Goal: Information Seeking & Learning: Learn about a topic

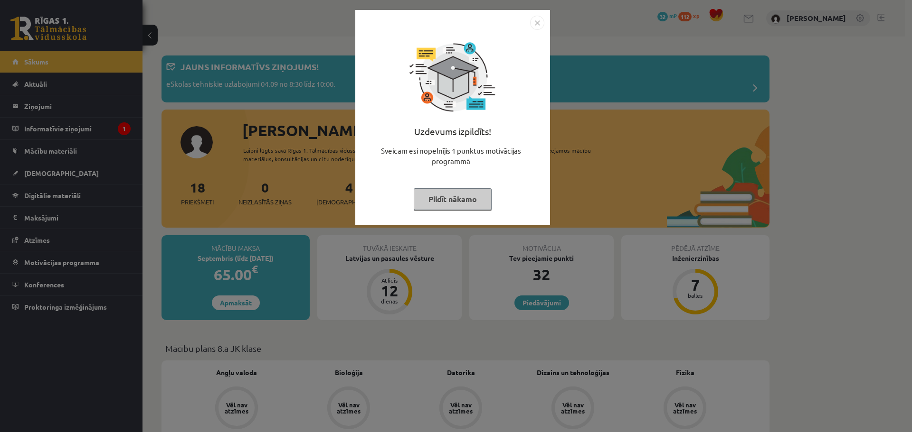
click at [537, 19] on img "Close" at bounding box center [537, 23] width 14 height 14
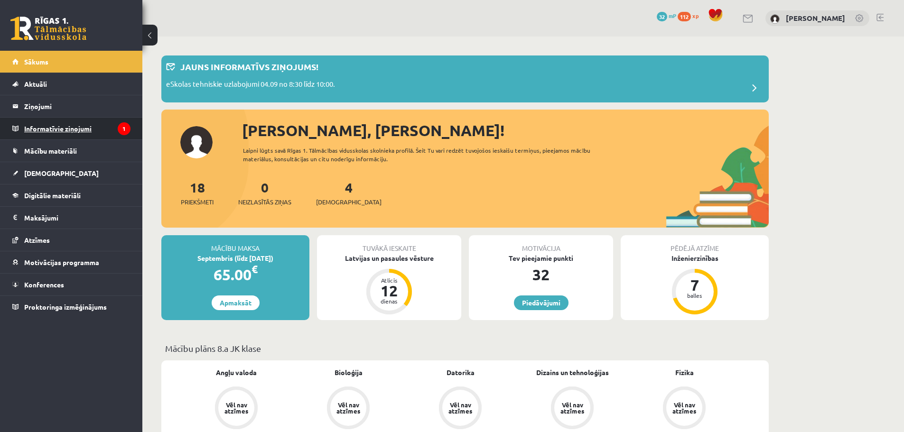
click at [59, 129] on legend "Informatīvie ziņojumi 1" at bounding box center [77, 129] width 106 height 22
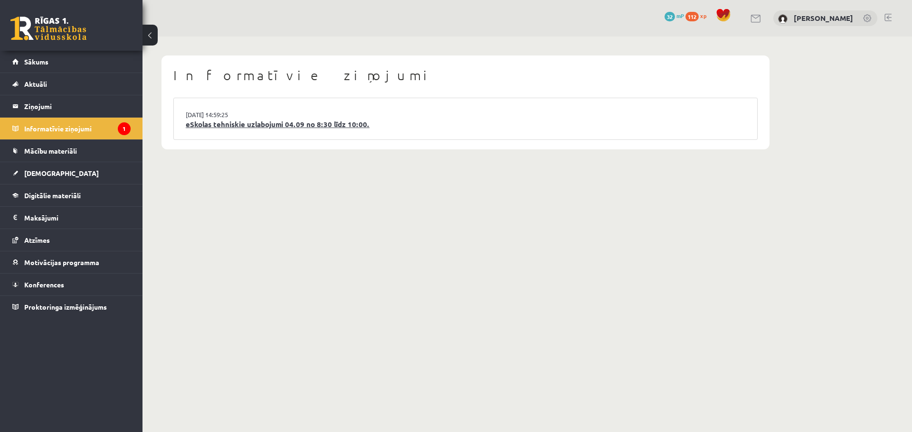
click at [349, 127] on link "eSkolas tehniskie uzlabojumi 04.09 no 8:30 līdz 10:00." at bounding box center [465, 124] width 559 height 11
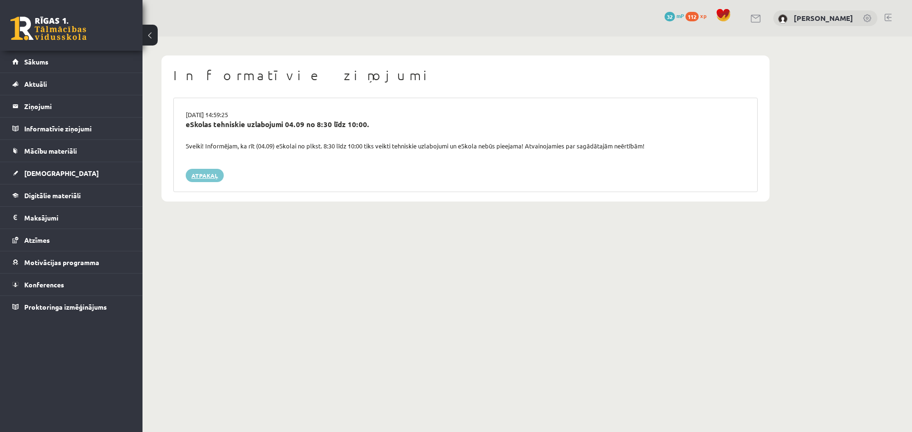
click at [196, 169] on link "Atpakaļ" at bounding box center [205, 175] width 38 height 13
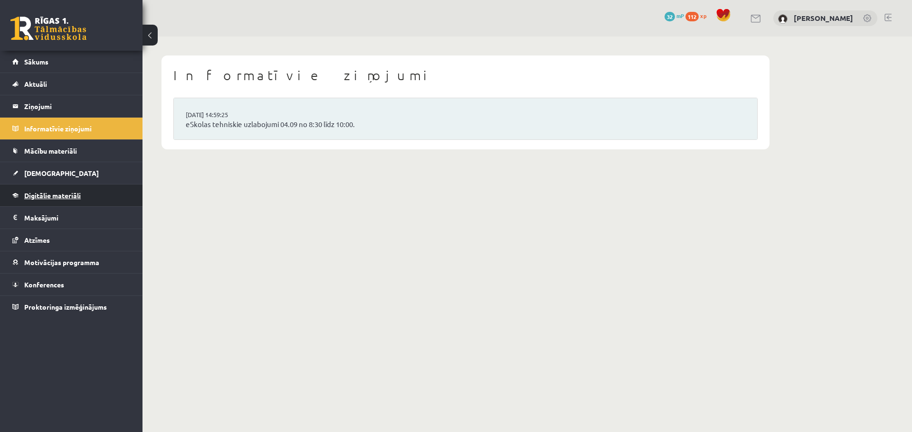
click at [73, 193] on span "Digitālie materiāli" at bounding box center [52, 195] width 56 height 9
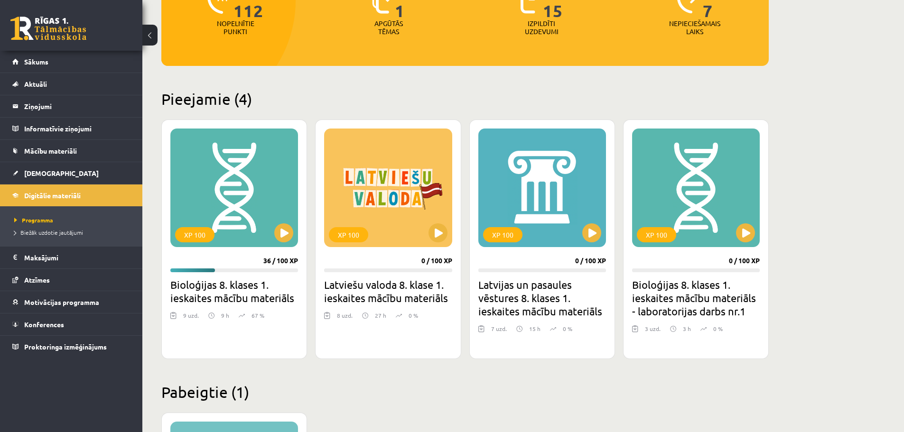
scroll to position [190, 0]
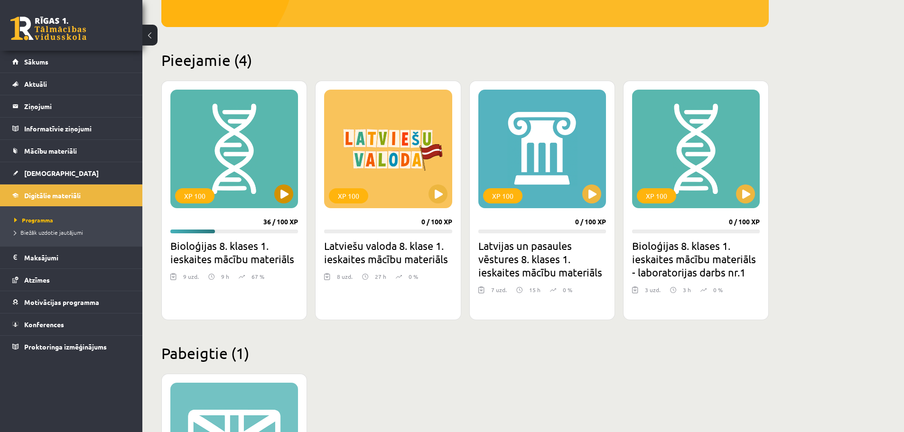
click at [239, 170] on div "XP 100" at bounding box center [234, 149] width 128 height 119
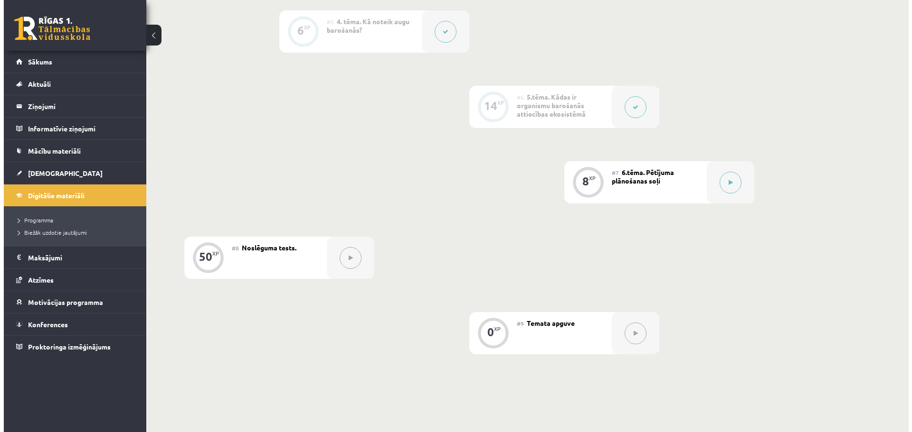
scroll to position [570, 0]
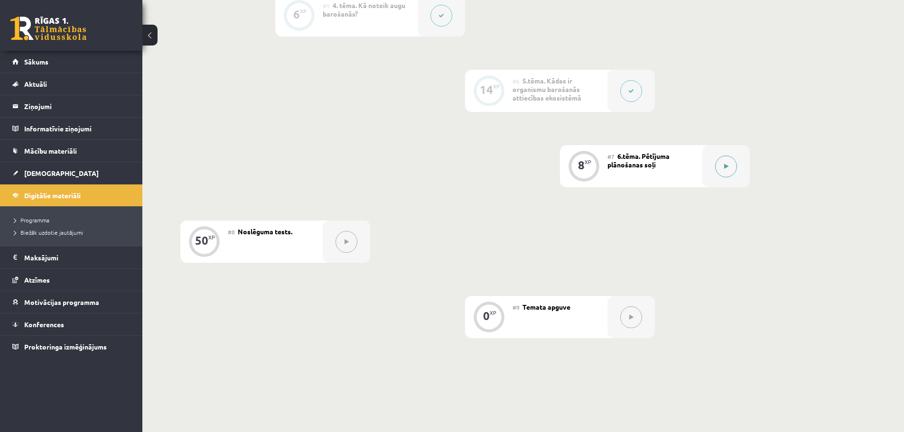
click at [734, 163] on button at bounding box center [726, 167] width 22 height 22
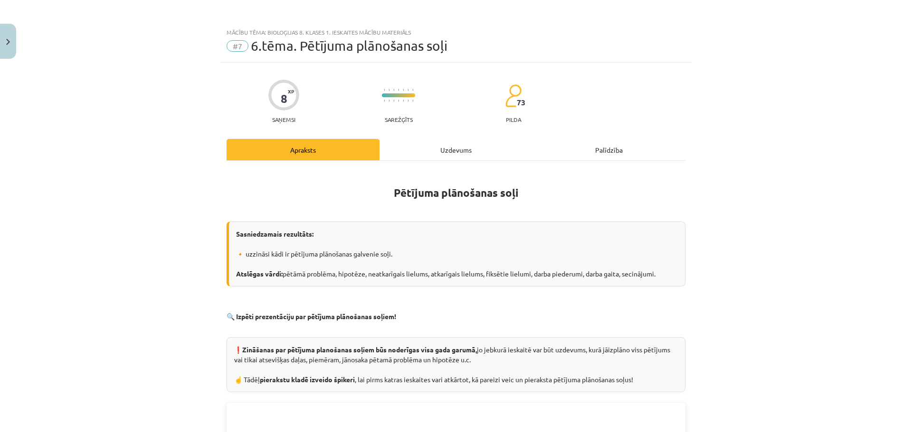
scroll to position [0, 0]
click at [475, 154] on div "Uzdevums" at bounding box center [455, 150] width 153 height 21
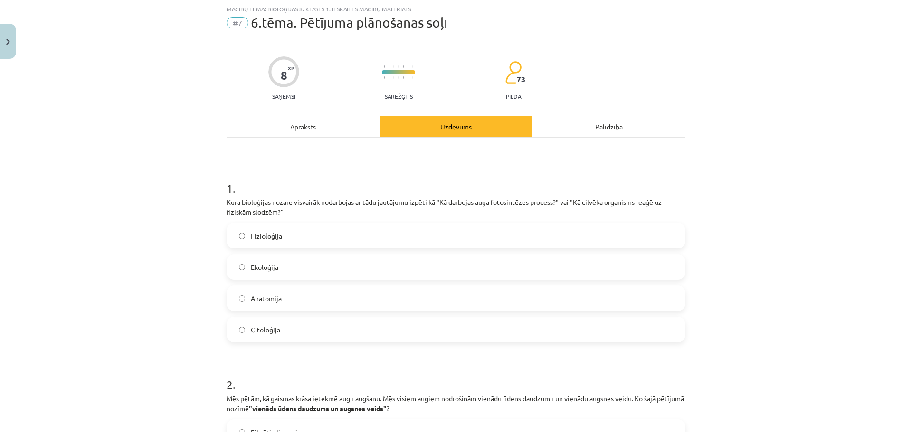
click at [300, 265] on label "Ekoloģija" at bounding box center [455, 267] width 457 height 24
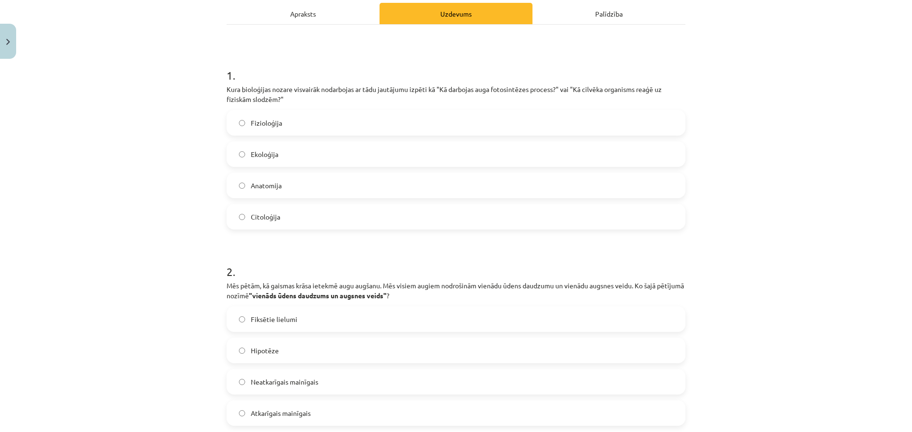
scroll to position [190, 0]
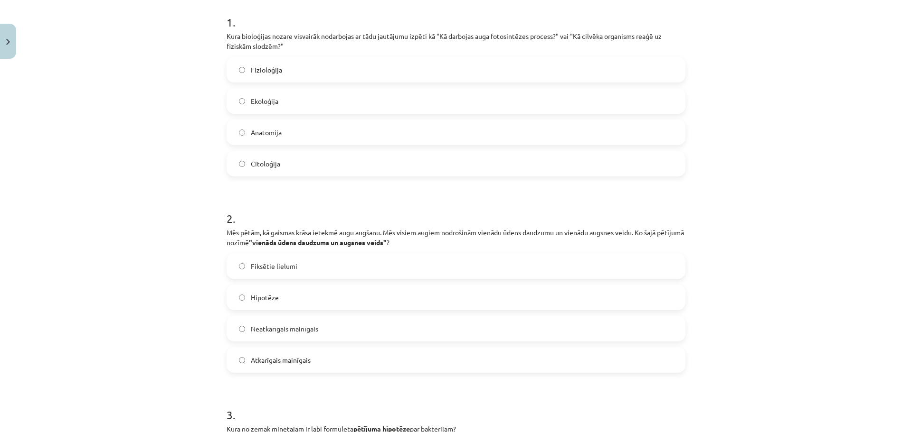
click at [261, 64] on label "Fizioloģija" at bounding box center [455, 70] width 457 height 24
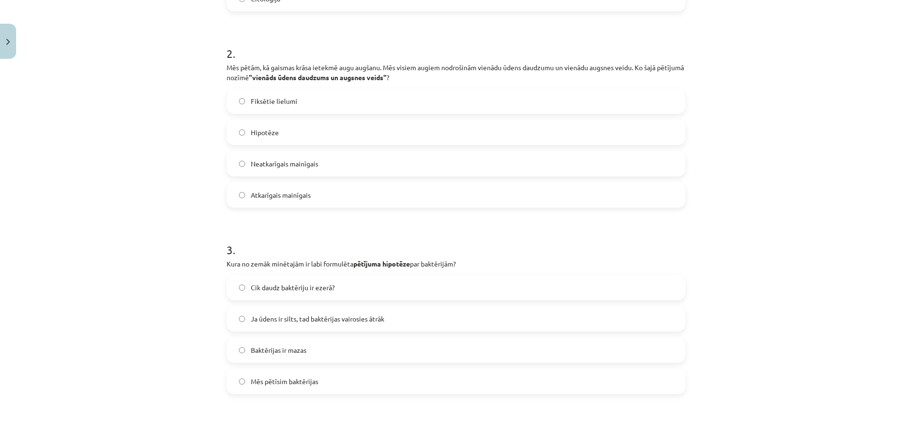
scroll to position [380, 0]
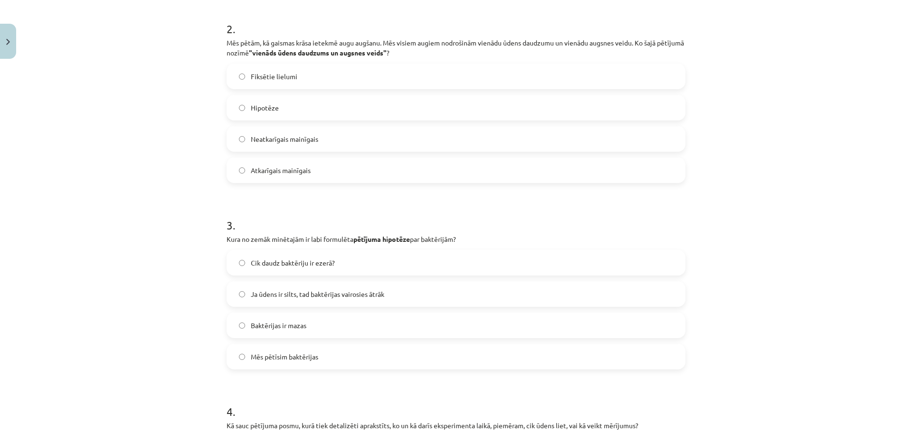
click at [282, 136] on span "Neatkarīgais mainīgais" at bounding box center [284, 139] width 67 height 10
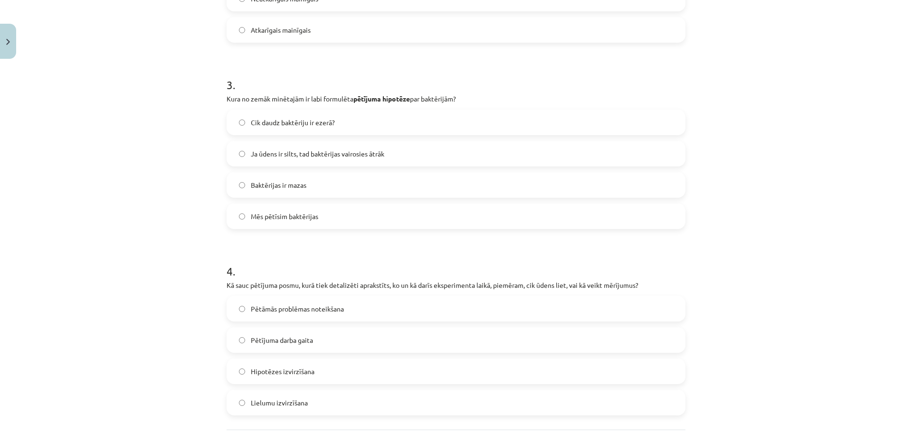
scroll to position [522, 0]
click at [349, 114] on label "Cik daudz baktēriju ir ezerā?" at bounding box center [455, 121] width 457 height 24
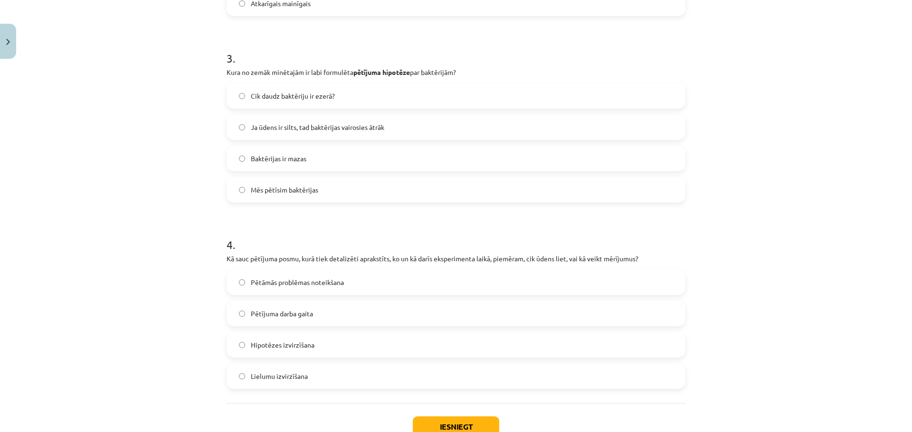
scroll to position [570, 0]
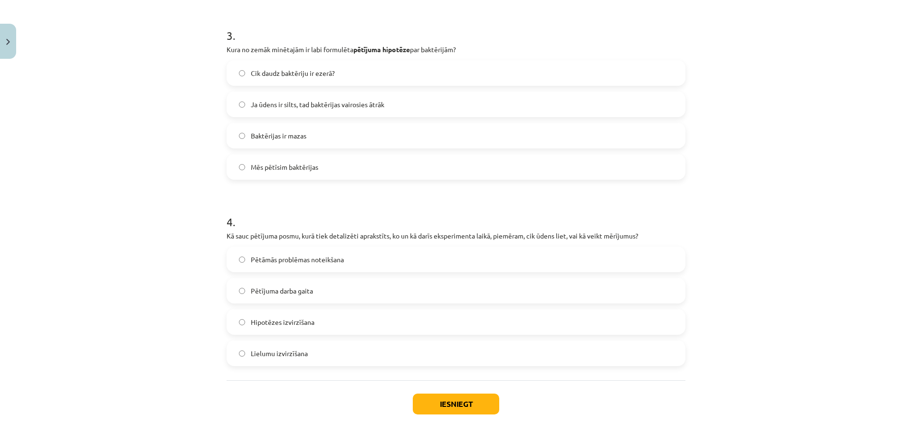
click at [310, 358] on label "Lielumu izvirzīšana" at bounding box center [455, 354] width 457 height 24
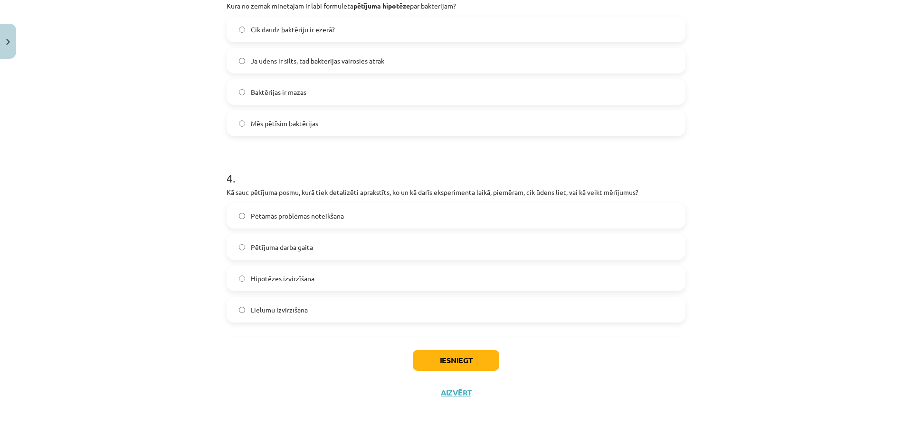
scroll to position [614, 0]
click at [451, 366] on button "Iesniegt" at bounding box center [456, 360] width 86 height 21
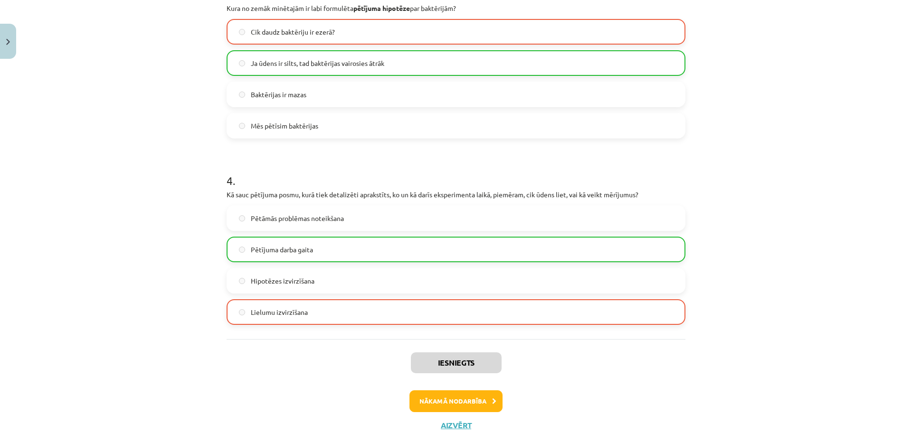
scroll to position [597, 0]
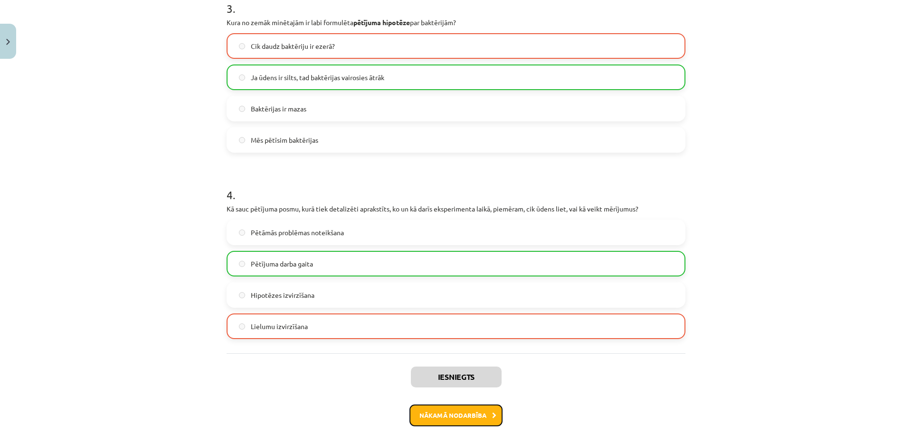
click at [449, 414] on button "Nākamā nodarbība" at bounding box center [455, 416] width 93 height 22
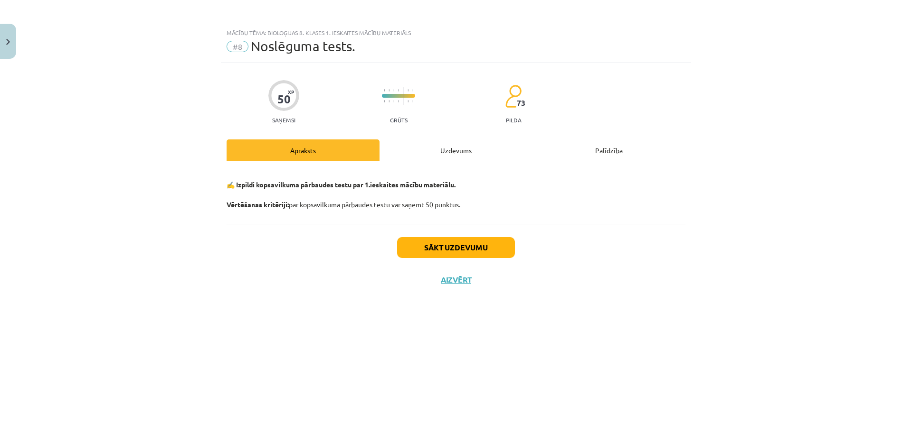
scroll to position [0, 0]
click at [451, 141] on div "Uzdevums" at bounding box center [455, 150] width 153 height 21
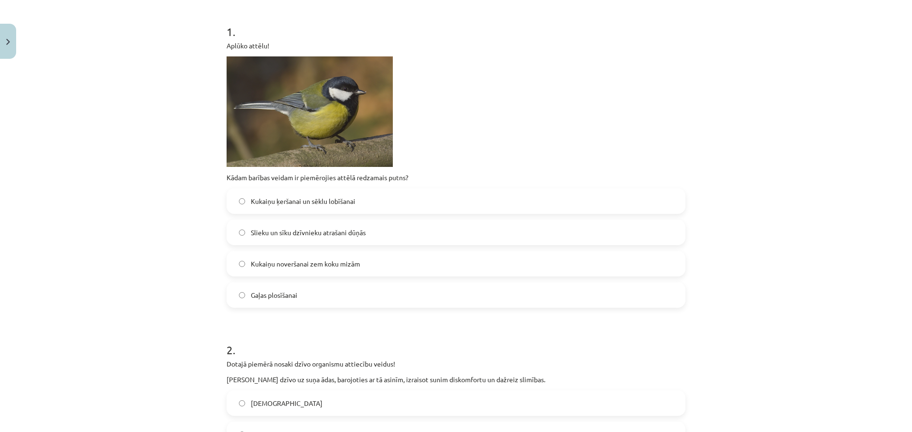
scroll to position [190, 0]
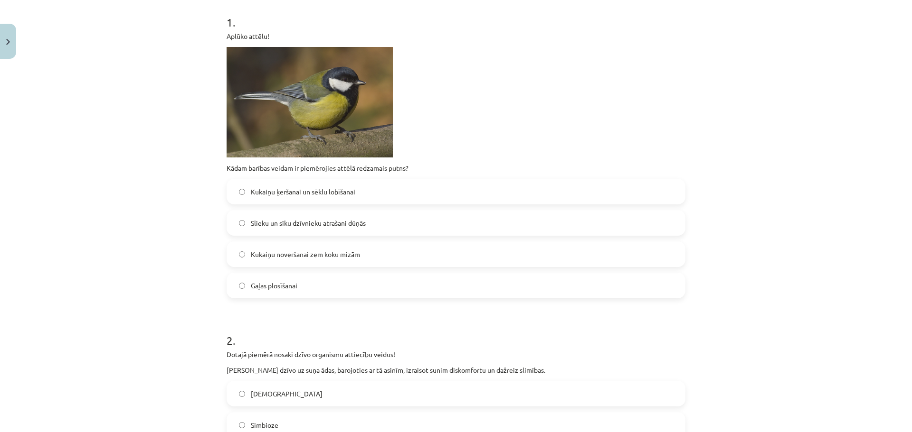
click at [258, 190] on span "Kukaiņu ķeršanai un sēklu lobīšanai" at bounding box center [303, 192] width 104 height 10
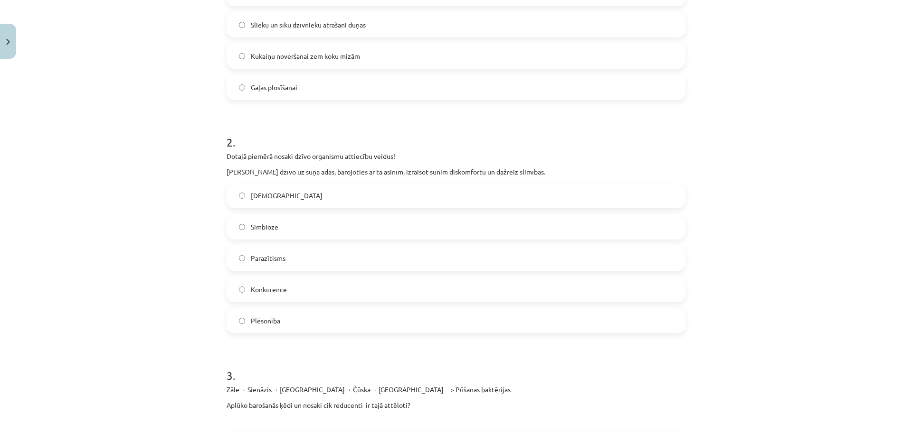
scroll to position [380, 0]
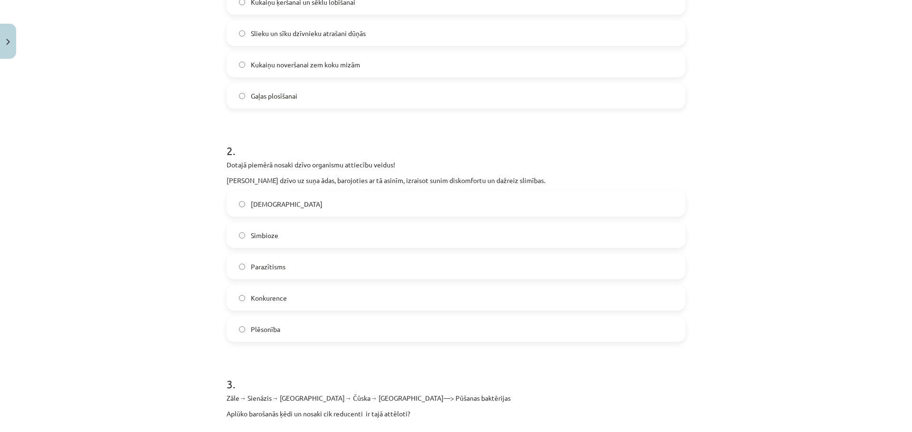
click at [262, 270] on span "Parazītisms" at bounding box center [268, 267] width 35 height 10
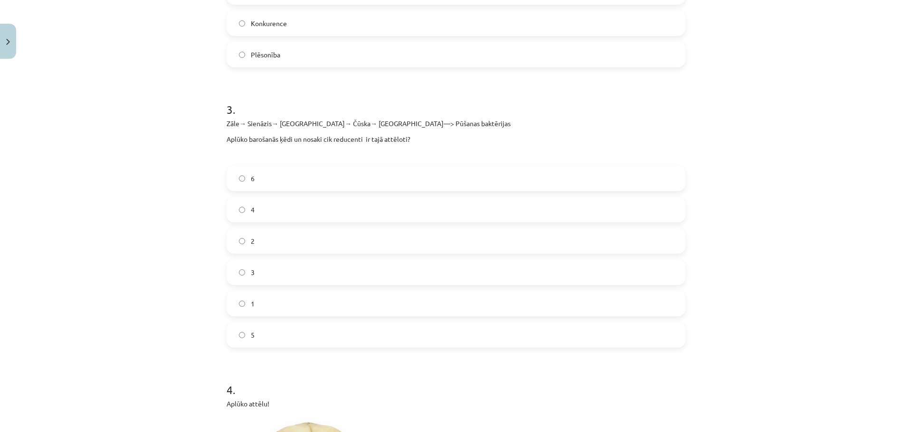
scroll to position [665, 0]
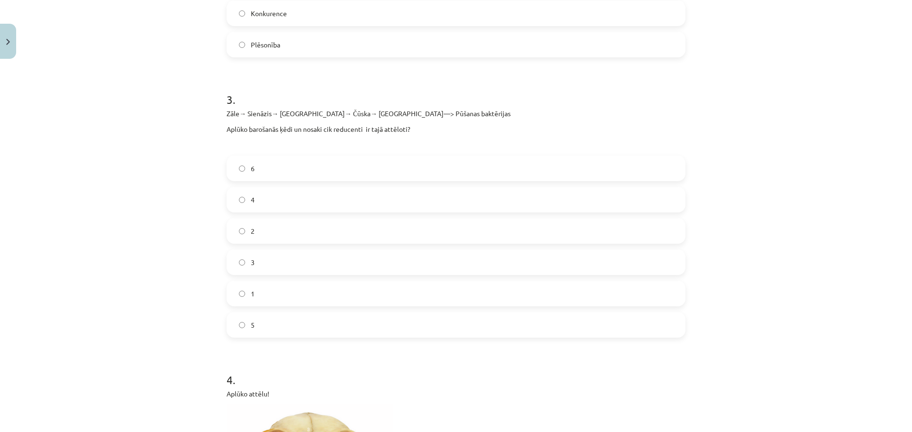
click at [270, 290] on label "1" at bounding box center [455, 294] width 457 height 24
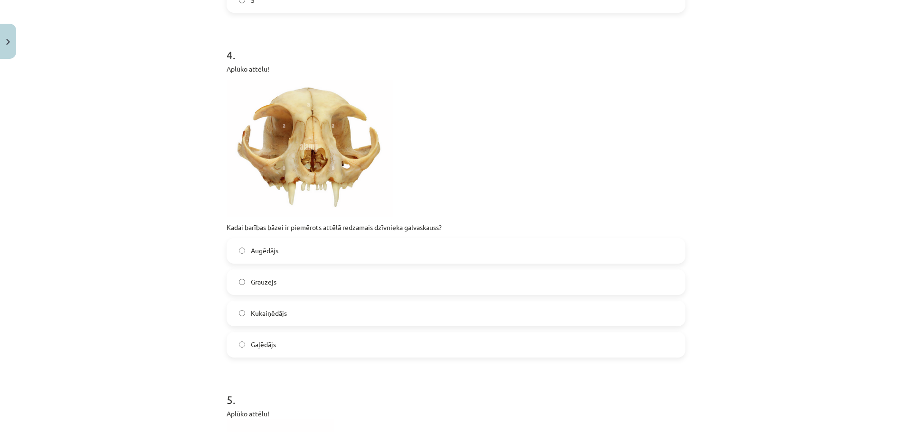
scroll to position [997, 0]
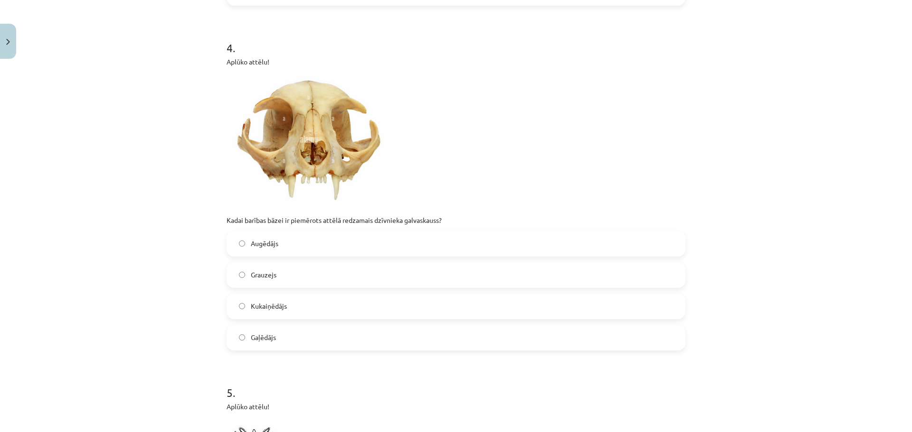
click at [297, 338] on label "Gaļēdājs" at bounding box center [455, 338] width 457 height 24
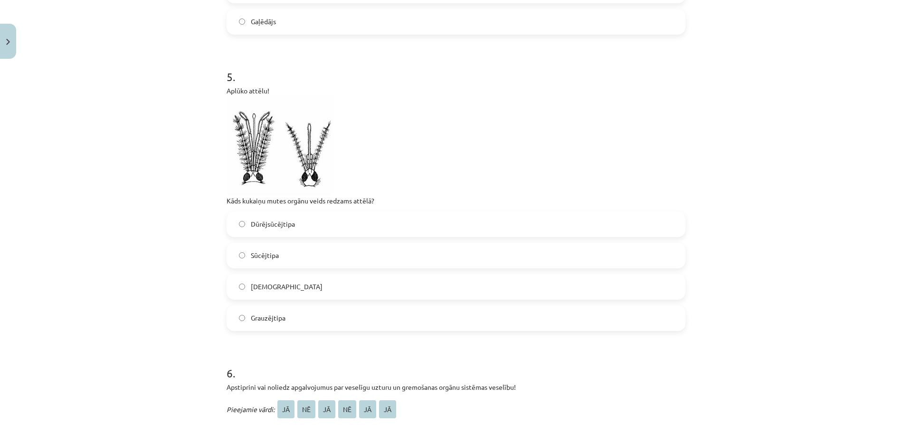
scroll to position [1329, 0]
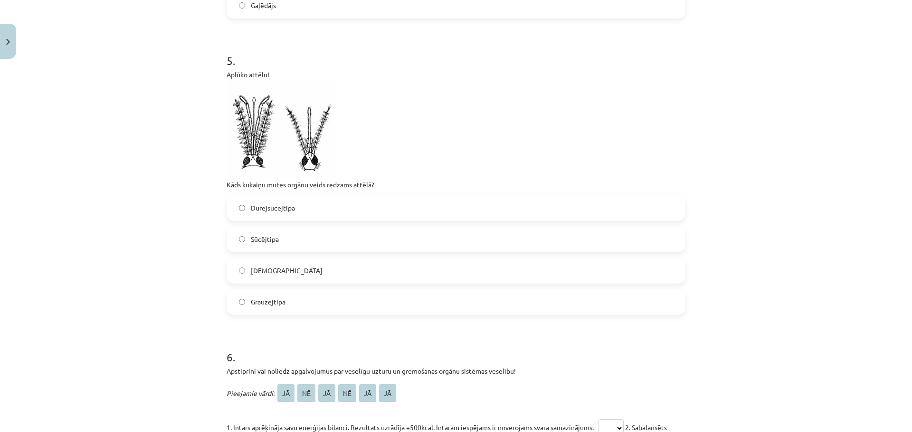
click at [255, 149] on img at bounding box center [279, 130] width 107 height 100
click at [299, 145] on img at bounding box center [279, 130] width 107 height 100
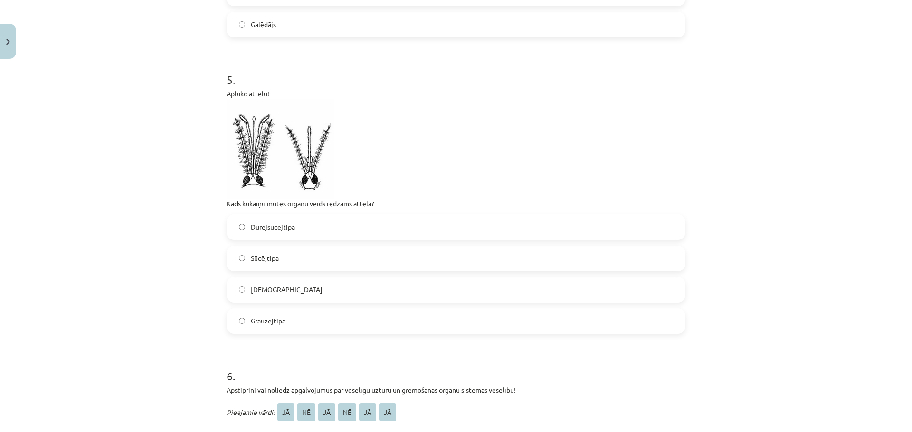
scroll to position [1282, 0]
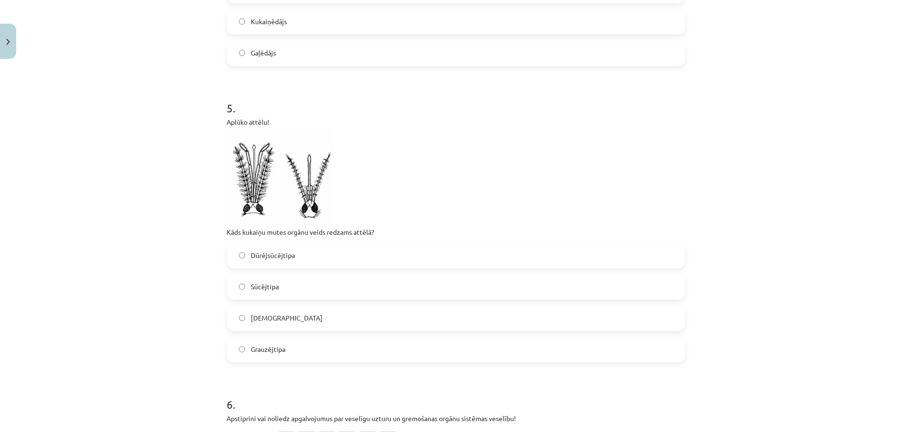
click at [271, 288] on span "Sūcējtipa" at bounding box center [265, 287] width 28 height 10
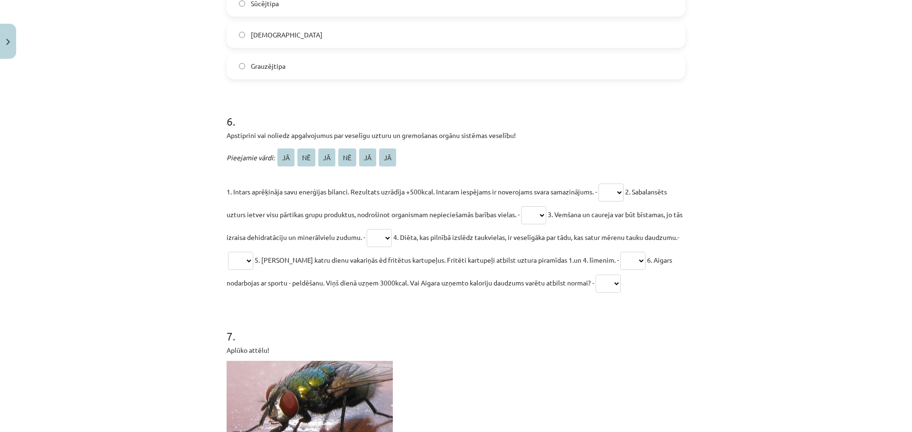
scroll to position [1567, 0]
click at [618, 189] on select "** ** ** ** ** **" at bounding box center [610, 191] width 25 height 18
select select "**"
click at [599, 182] on select "** ** ** ** ** **" at bounding box center [610, 191] width 25 height 18
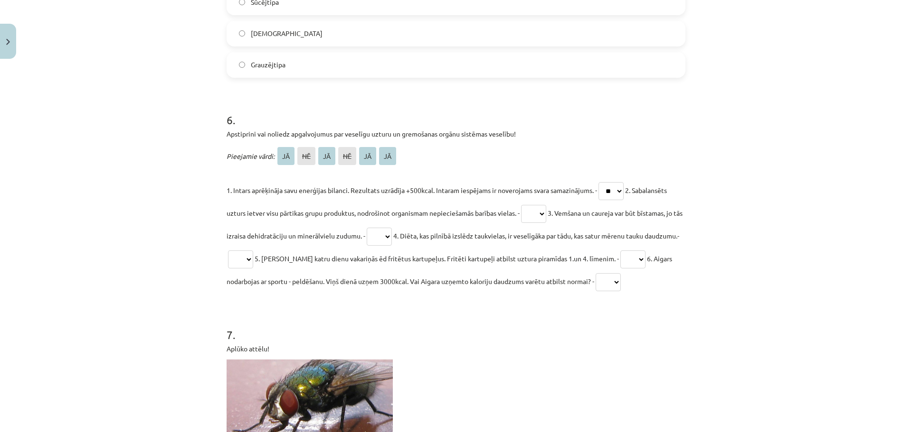
click at [531, 212] on select "** ** ** ** ** **" at bounding box center [533, 214] width 25 height 18
select select "**"
click at [523, 205] on select "** ** ** ** ** **" at bounding box center [533, 214] width 25 height 18
click at [253, 256] on select "** ** ** ** ** **" at bounding box center [240, 260] width 25 height 18
select select "**"
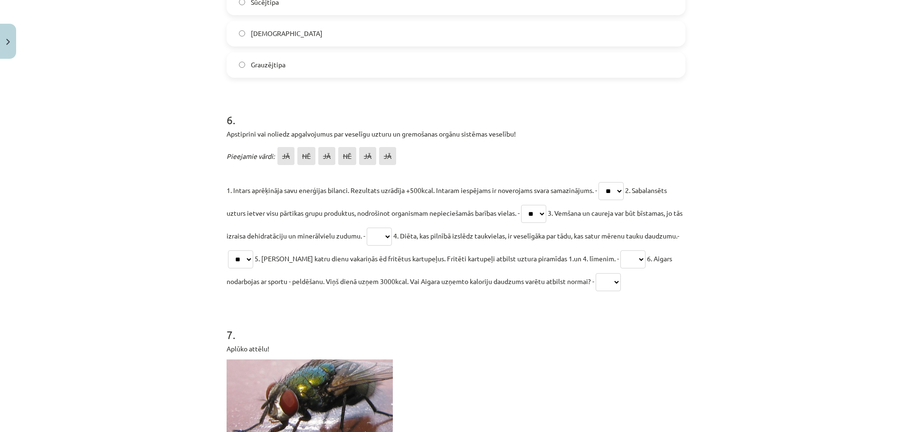
click at [253, 251] on select "** ** ** ** ** **" at bounding box center [240, 260] width 25 height 18
click at [631, 255] on select "** ** ** ** ** **" at bounding box center [632, 260] width 25 height 18
select select "**"
click at [626, 251] on select "** ** ** ** ** **" at bounding box center [632, 260] width 25 height 18
click at [620, 275] on select "** ** ** ** ** **" at bounding box center [607, 282] width 25 height 18
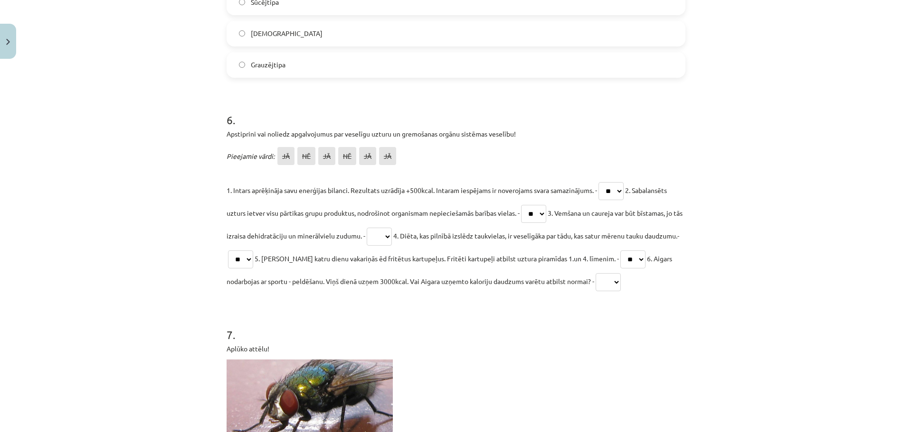
select select "**"
click at [618, 273] on select "** ** ** ** ** **" at bounding box center [607, 282] width 25 height 18
click at [392, 235] on select "** ** ** ** ** **" at bounding box center [379, 237] width 25 height 18
select select "**"
click at [375, 228] on select "** ** ** ** ** **" at bounding box center [379, 237] width 25 height 18
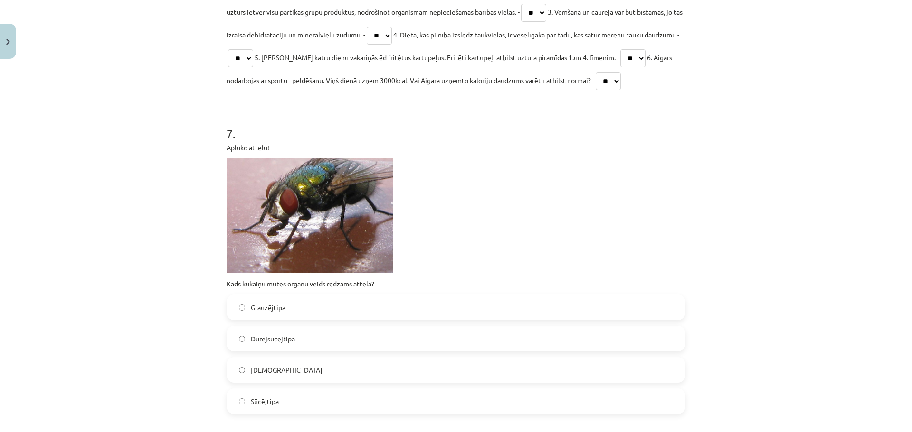
scroll to position [1757, 0]
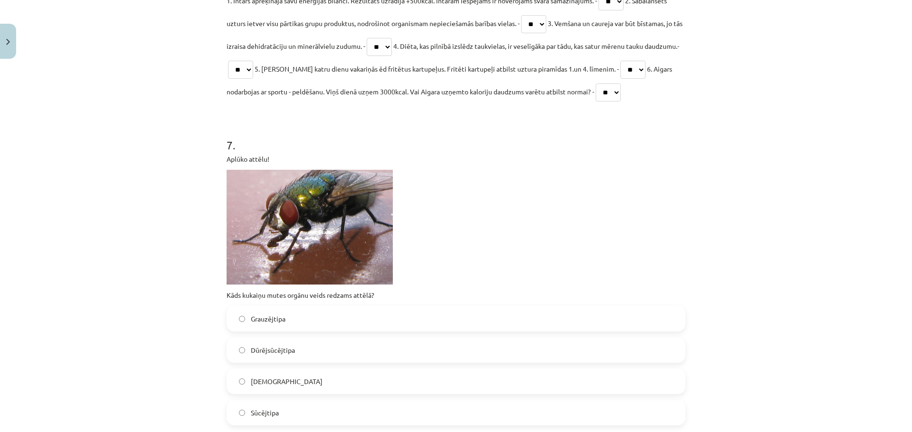
click at [317, 353] on label "Dūrējsūcējtipa" at bounding box center [455, 350] width 457 height 24
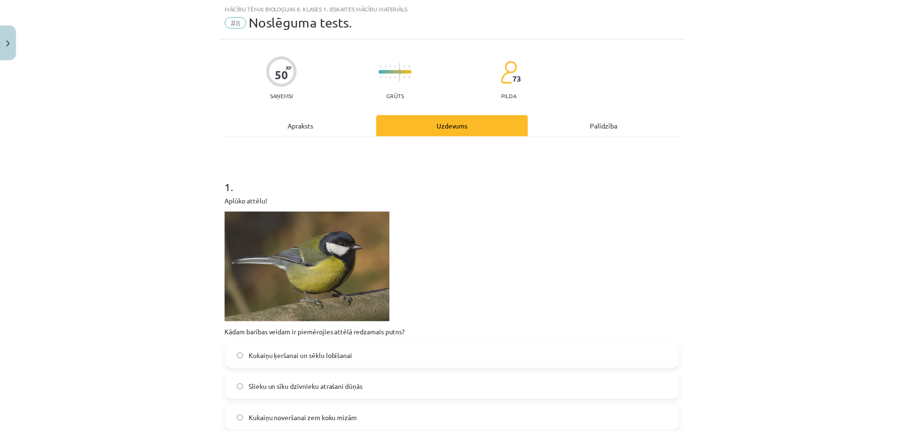
scroll to position [0, 0]
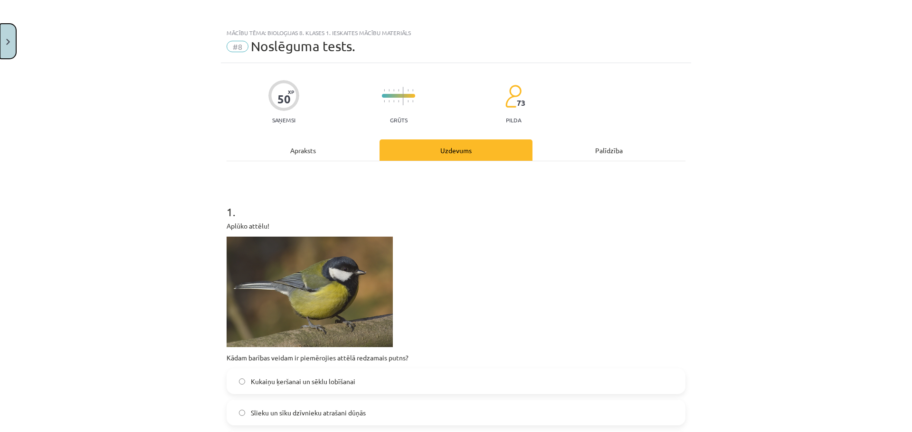
click at [12, 43] on button "Close" at bounding box center [8, 41] width 16 height 35
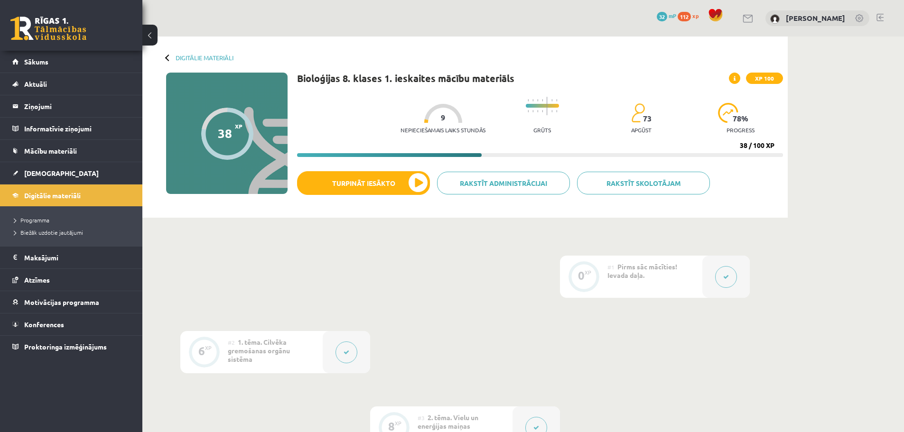
click at [879, 17] on link at bounding box center [880, 18] width 7 height 8
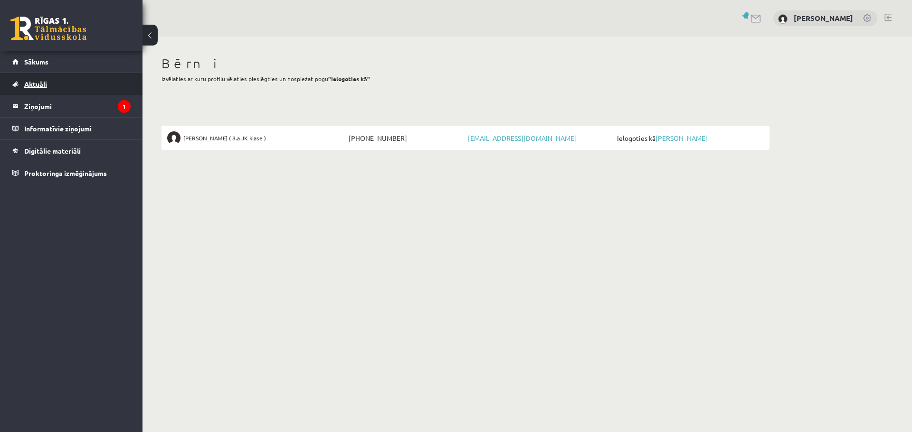
click at [40, 85] on span "Aktuāli" at bounding box center [35, 84] width 23 height 9
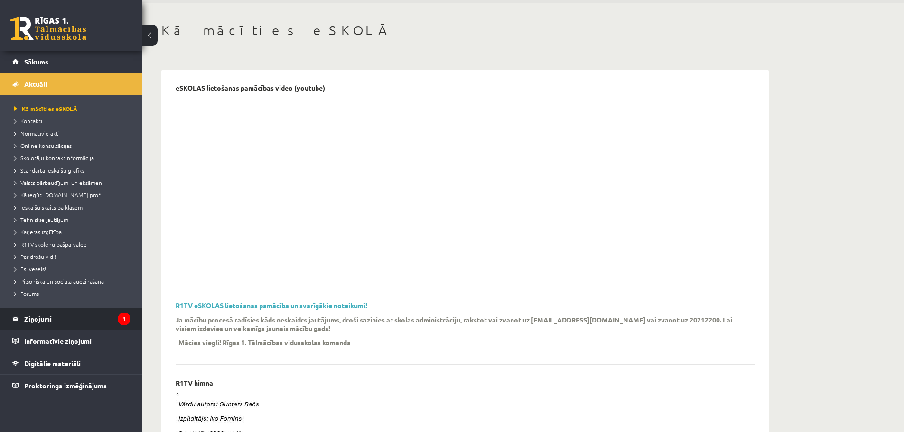
scroll to position [47, 0]
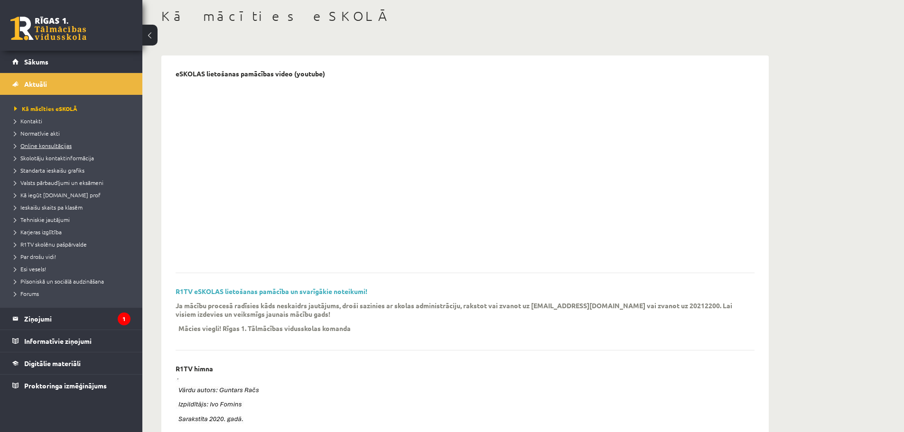
click at [43, 146] on span "Online konsultācijas" at bounding box center [42, 146] width 57 height 8
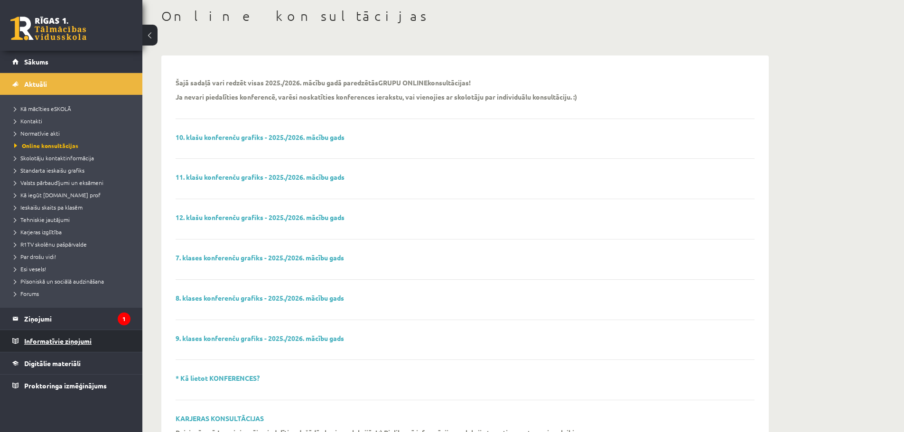
click at [51, 338] on legend "Informatīvie ziņojumi 0" at bounding box center [77, 341] width 106 height 22
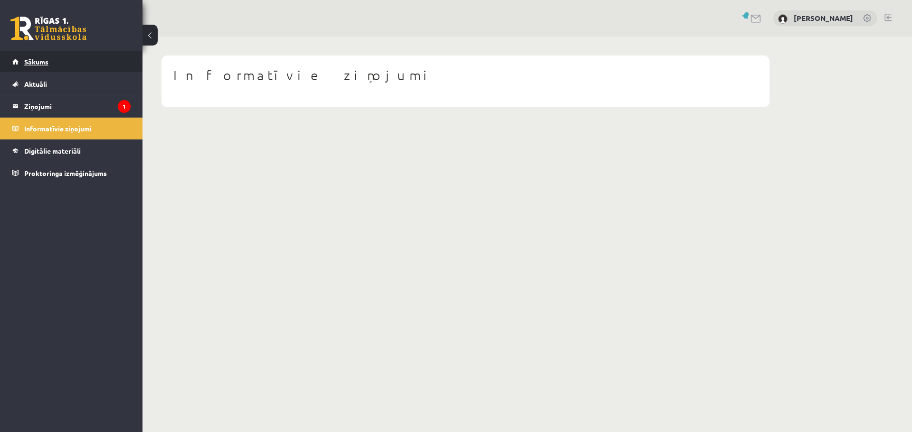
click at [42, 59] on span "Sākums" at bounding box center [36, 61] width 24 height 9
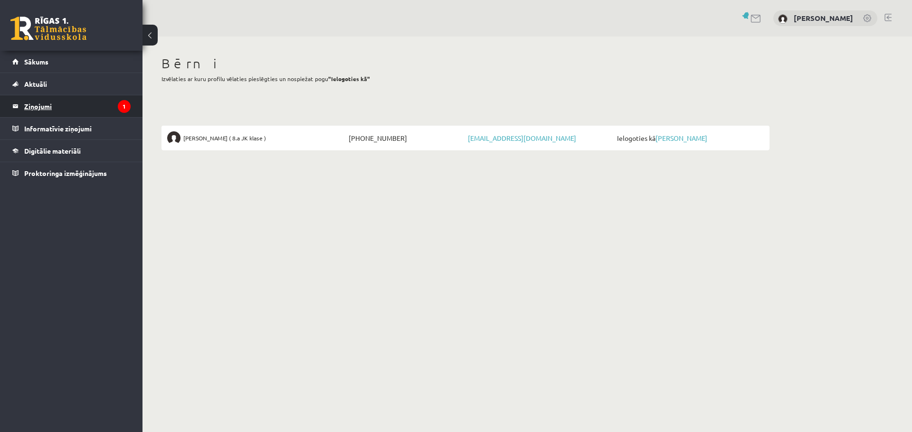
click at [72, 107] on legend "Ziņojumi 1" at bounding box center [77, 106] width 106 height 22
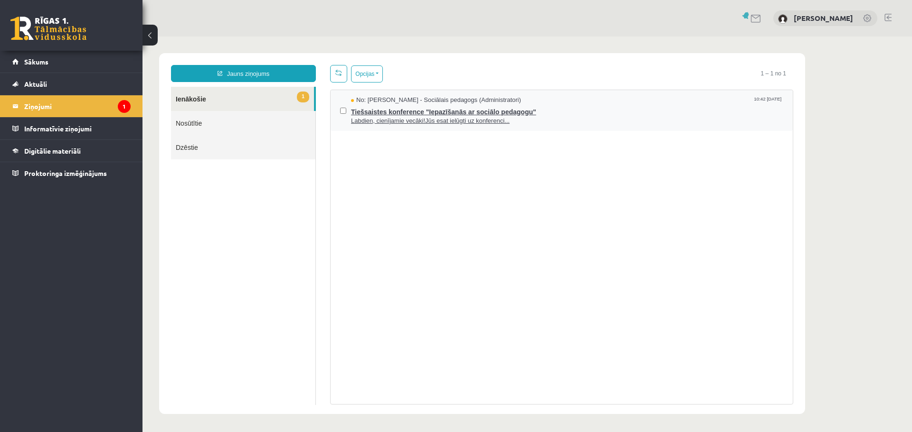
click at [436, 112] on span "Tiešsaistes konference "Iepazīšanās ar sociālo pedagogu"" at bounding box center [567, 111] width 432 height 12
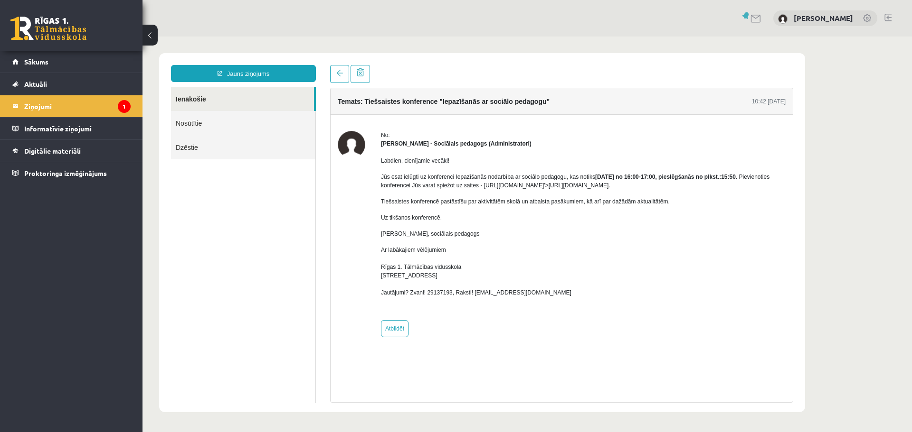
drag, startPoint x: 595, startPoint y: 186, endPoint x: 721, endPoint y: 185, distance: 126.3
click at [721, 185] on p "Jūs esat ielūgti uz konferenci Iepazīšanās nodarbība ar sociālo pedagogu, kas n…" at bounding box center [583, 181] width 404 height 17
copy p "[URL][DOMAIN_NAME]."
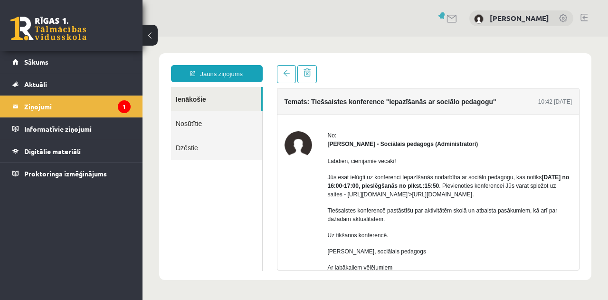
copy p "[URL][DOMAIN_NAME]."
click at [47, 86] on span "Aktuāli" at bounding box center [35, 84] width 23 height 9
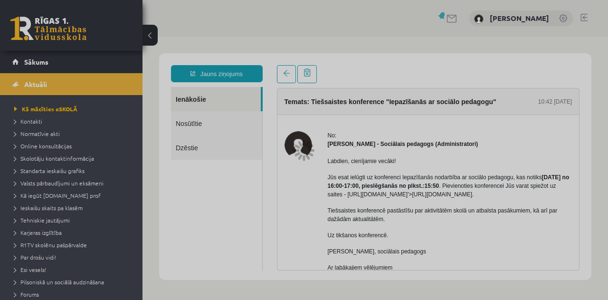
click at [39, 61] on div at bounding box center [304, 150] width 608 height 300
click at [284, 75] on div at bounding box center [304, 150] width 608 height 300
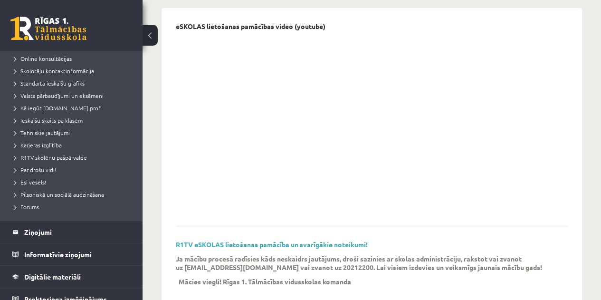
scroll to position [96, 0]
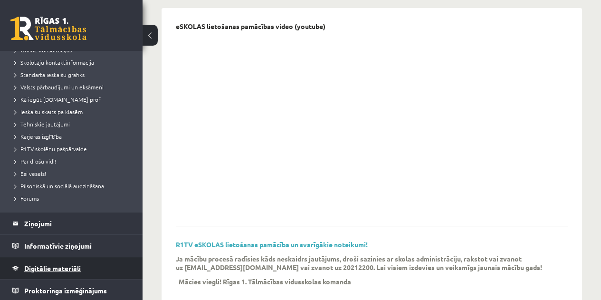
click at [42, 266] on span "Digitālie materiāli" at bounding box center [52, 267] width 56 height 9
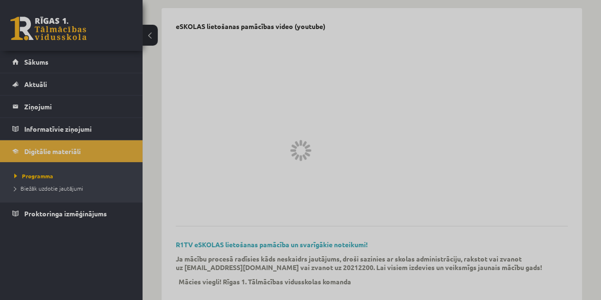
scroll to position [44, 0]
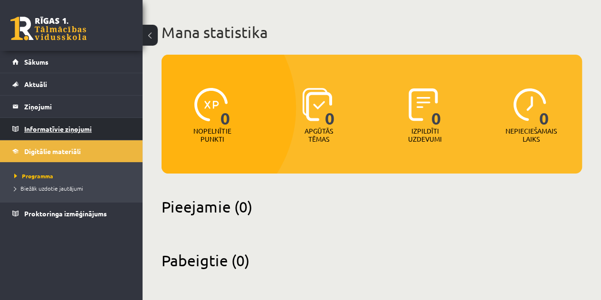
click at [66, 132] on legend "Informatīvie ziņojumi 0" at bounding box center [77, 129] width 106 height 22
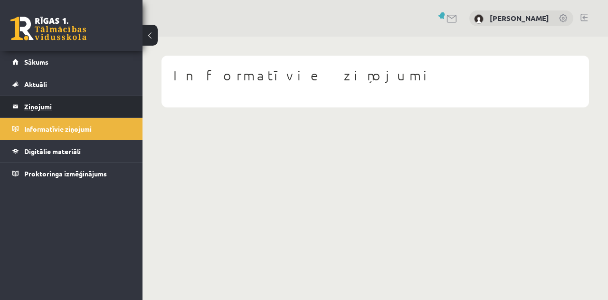
click at [33, 107] on legend "Ziņojumi 1" at bounding box center [77, 106] width 106 height 22
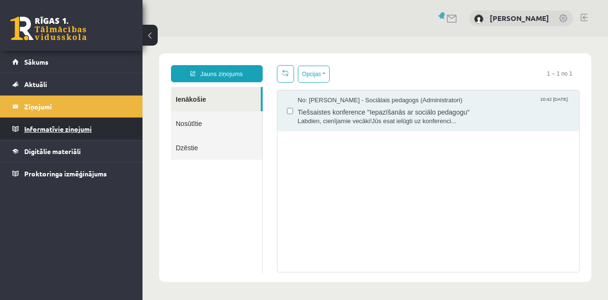
click at [41, 132] on legend "Informatīvie ziņojumi 0" at bounding box center [77, 129] width 106 height 22
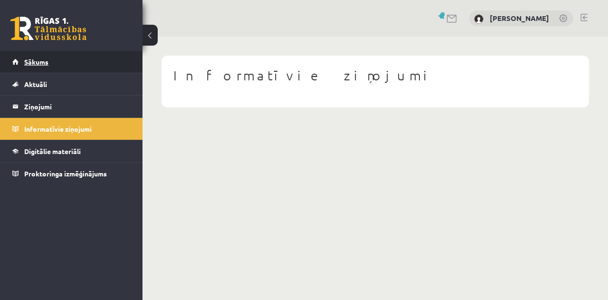
click at [38, 65] on span "Sākums" at bounding box center [36, 61] width 24 height 9
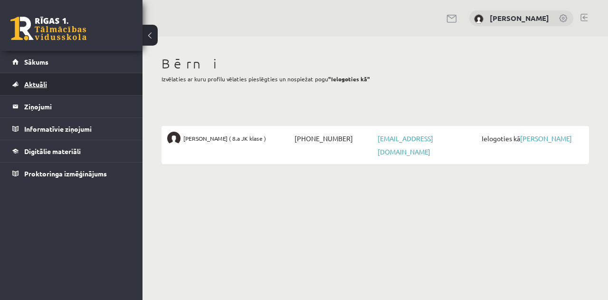
click at [31, 83] on span "Aktuāli" at bounding box center [35, 84] width 23 height 9
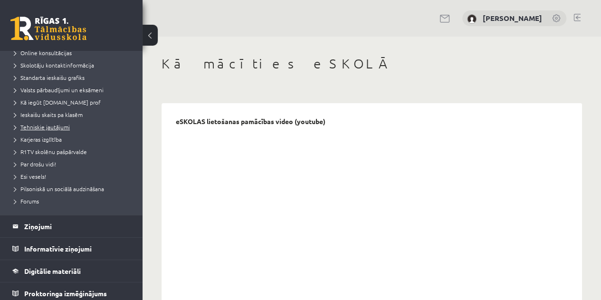
scroll to position [96, 0]
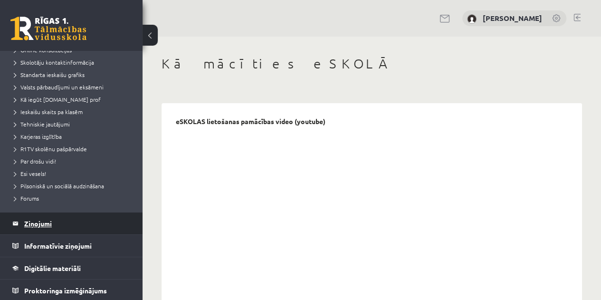
click at [45, 225] on legend "Ziņojumi 0" at bounding box center [77, 223] width 106 height 22
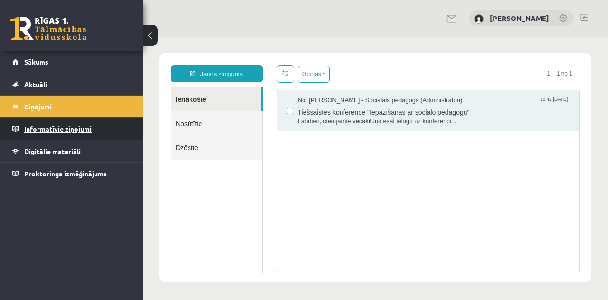
click at [52, 132] on legend "Informatīvie ziņojumi 0" at bounding box center [77, 129] width 106 height 22
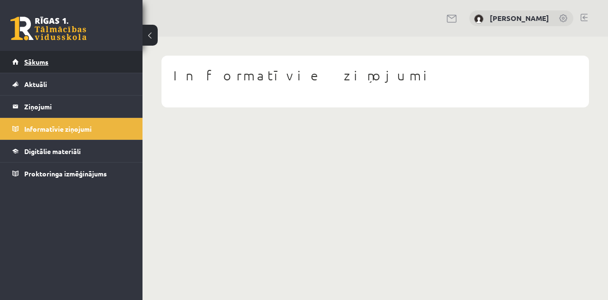
click at [35, 63] on span "Sākums" at bounding box center [36, 61] width 24 height 9
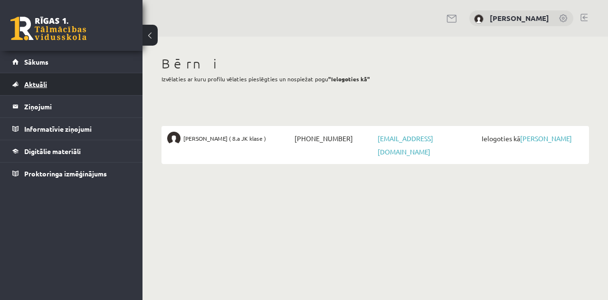
click at [38, 85] on span "Aktuāli" at bounding box center [35, 84] width 23 height 9
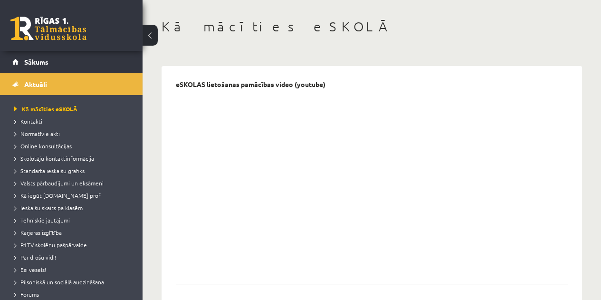
scroll to position [47, 0]
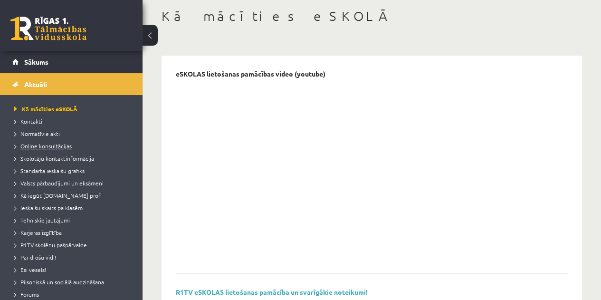
click at [38, 147] on span "Online konsultācijas" at bounding box center [42, 146] width 57 height 8
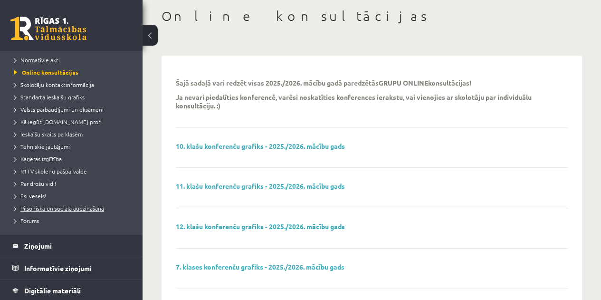
scroll to position [96, 0]
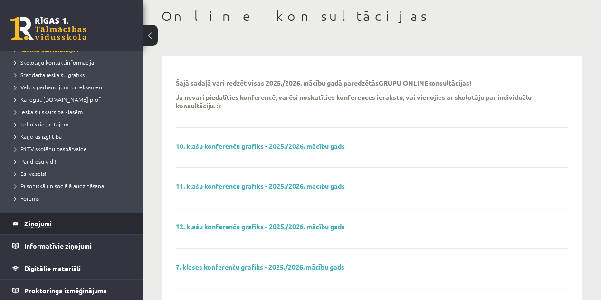
click at [43, 221] on legend "Ziņojumi 0" at bounding box center [77, 223] width 106 height 22
